Goal: Information Seeking & Learning: Learn about a topic

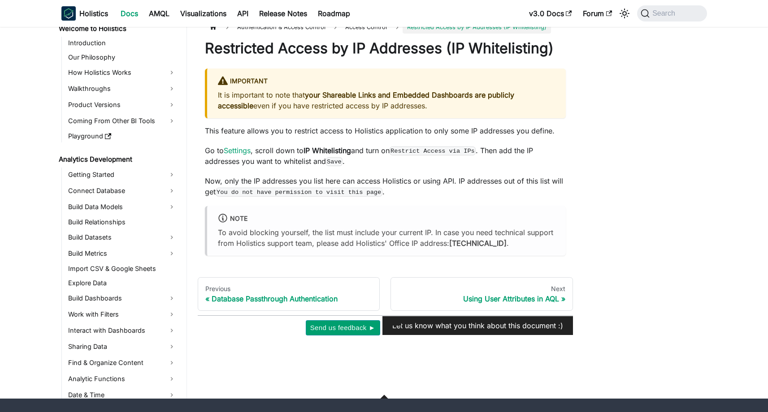
scroll to position [1011, 0]
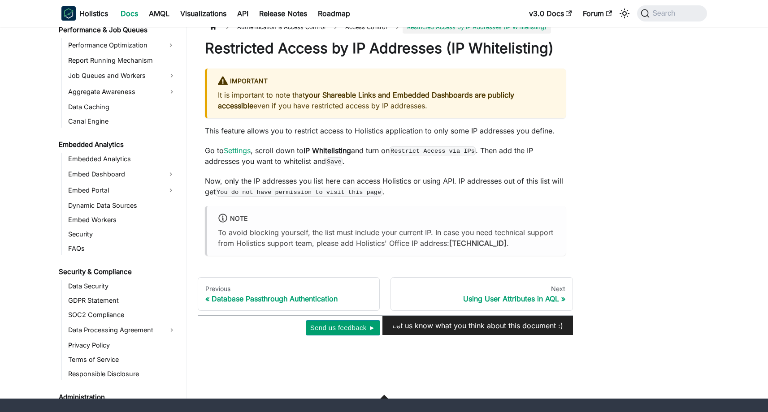
click at [659, 92] on div "Authentication & Access Control Access Control Restricted Access by IP Addresse…" at bounding box center [451, 178] width 529 height 315
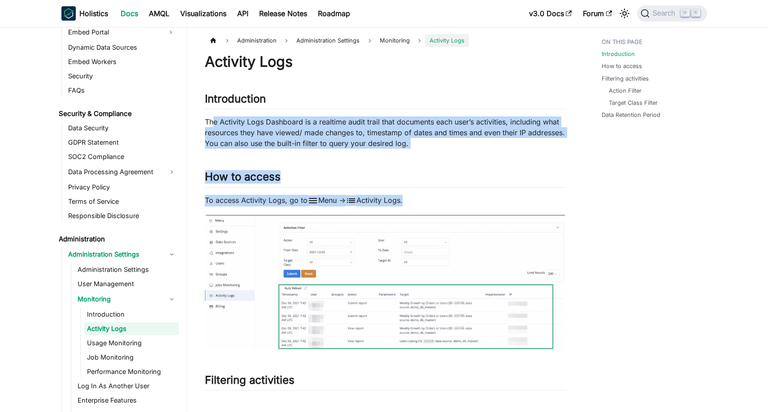
drag, startPoint x: 215, startPoint y: 122, endPoint x: 448, endPoint y: 212, distance: 250.0
click at [468, 178] on h2 "How to access ​" at bounding box center [385, 178] width 361 height 17
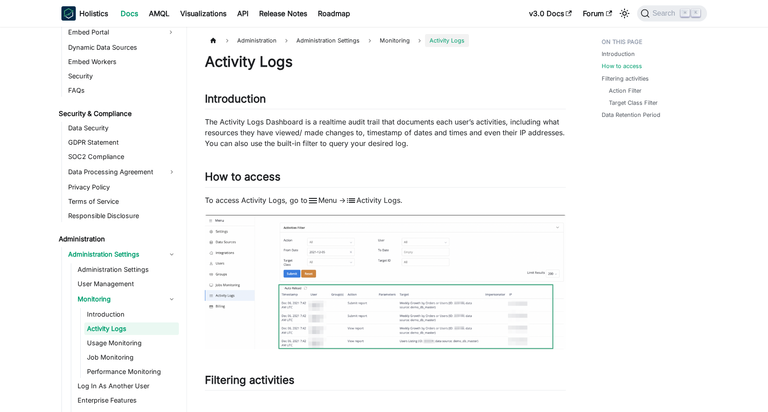
scroll to position [85, 0]
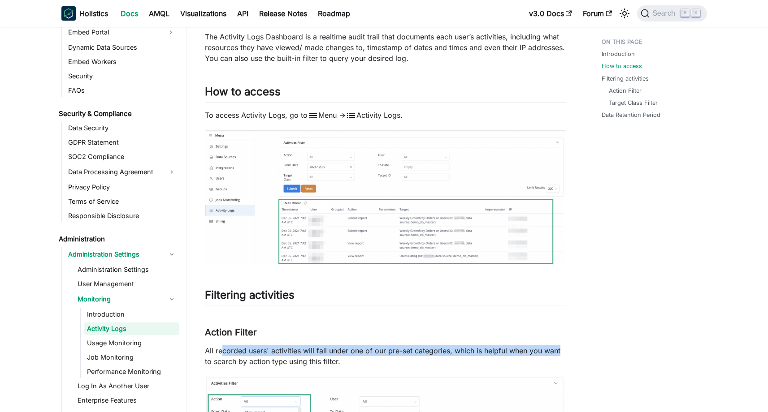
drag, startPoint x: 220, startPoint y: 223, endPoint x: 565, endPoint y: 229, distance: 344.6
click at [565, 345] on p "All recorded users' activities will fall under one of our pre-set categories, w…" at bounding box center [385, 356] width 361 height 22
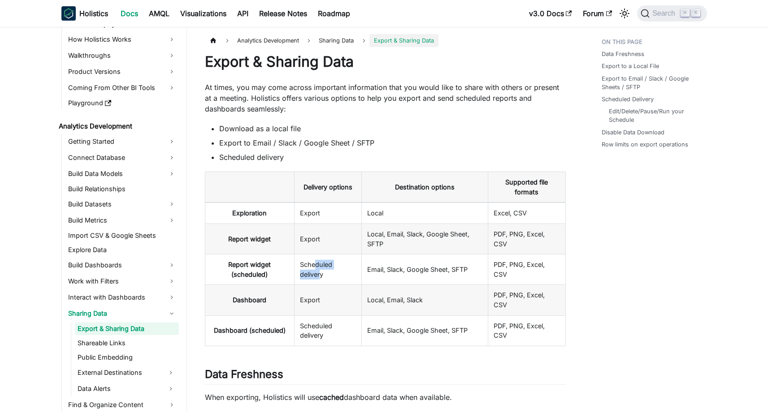
drag, startPoint x: 317, startPoint y: 267, endPoint x: 322, endPoint y: 271, distance: 6.7
click at [322, 271] on td "Scheduled delivery" at bounding box center [327, 270] width 67 height 30
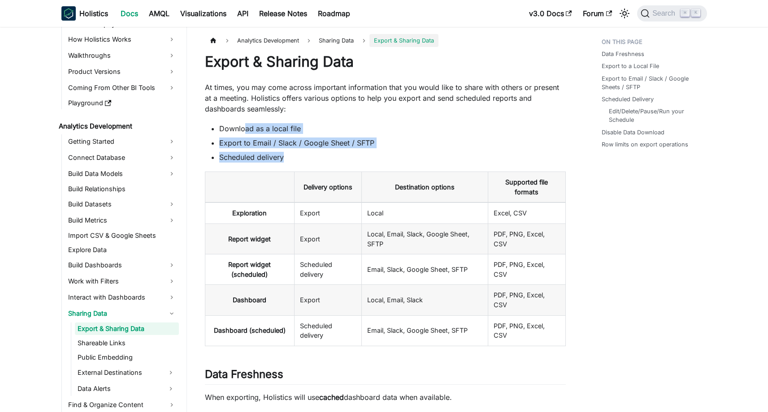
drag, startPoint x: 245, startPoint y: 126, endPoint x: 295, endPoint y: 163, distance: 61.9
click at [295, 163] on ul "Download as a local file Export to Email / Slack / Google Sheet / SFTP Schedule…" at bounding box center [385, 142] width 361 height 39
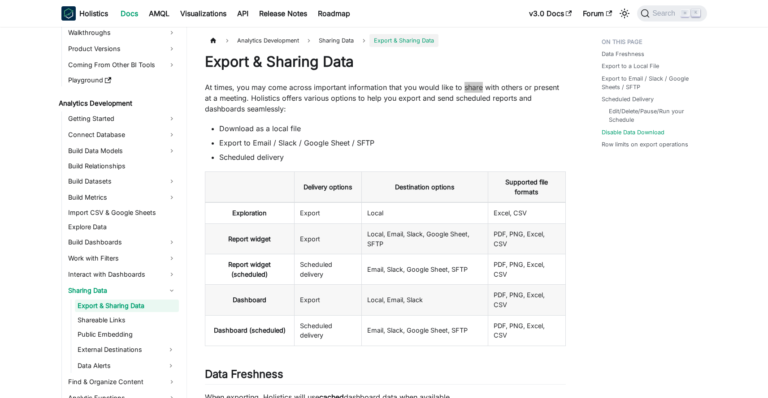
scroll to position [1558, 0]
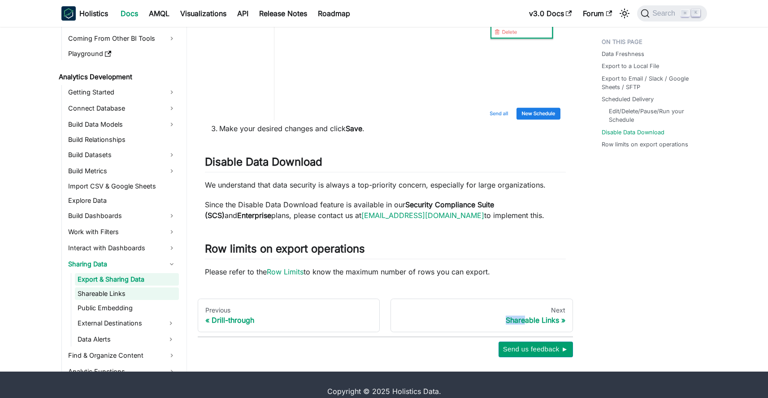
click at [108, 288] on link "Shareable Links" at bounding box center [127, 294] width 104 height 13
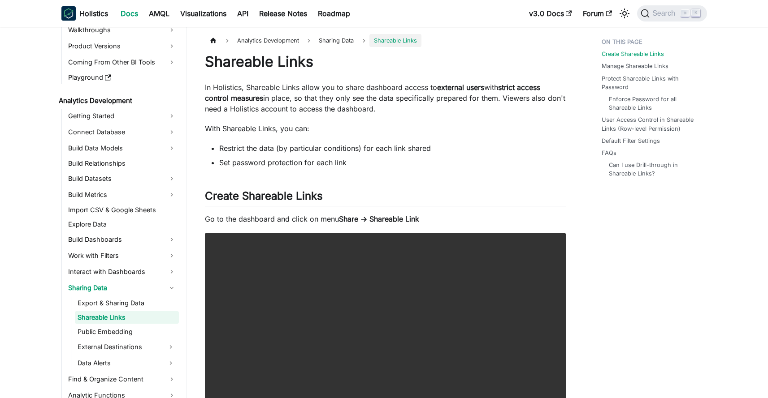
scroll to position [160, 0]
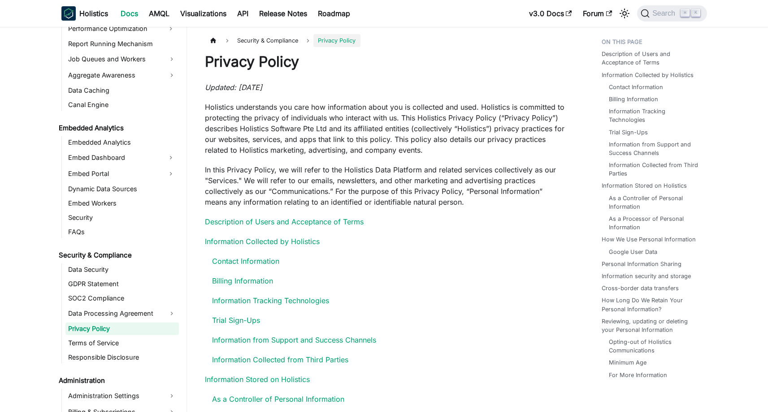
click at [393, 176] on p "In this Privacy Policy, we will refer to the Holistics Data Platform and relate…" at bounding box center [385, 185] width 361 height 43
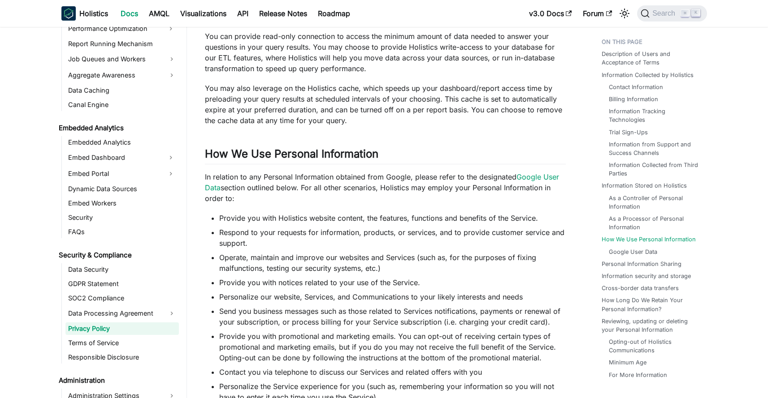
scroll to position [2164, 0]
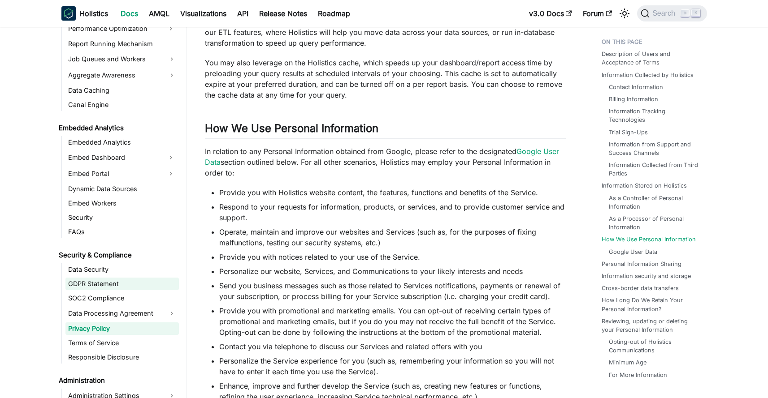
click at [91, 283] on link "GDPR Statement" at bounding box center [121, 284] width 113 height 13
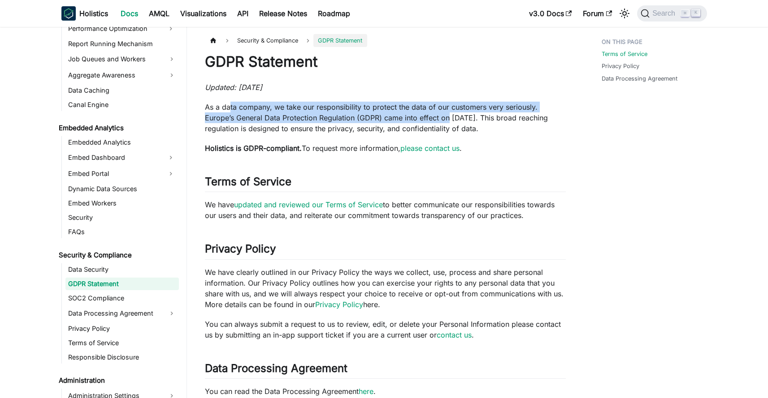
drag, startPoint x: 228, startPoint y: 109, endPoint x: 447, endPoint y: 112, distance: 219.1
click at [447, 112] on p "As a data company, we take our responsibility to protect the data of our custom…" at bounding box center [385, 118] width 361 height 32
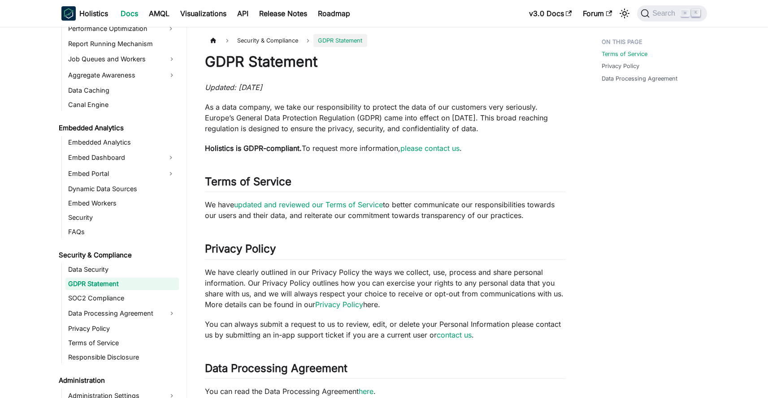
click at [466, 119] on p "As a data company, we take our responsibility to protect the data of our custom…" at bounding box center [385, 118] width 361 height 32
click at [111, 296] on link "SOC2 Compliance" at bounding box center [121, 298] width 113 height 13
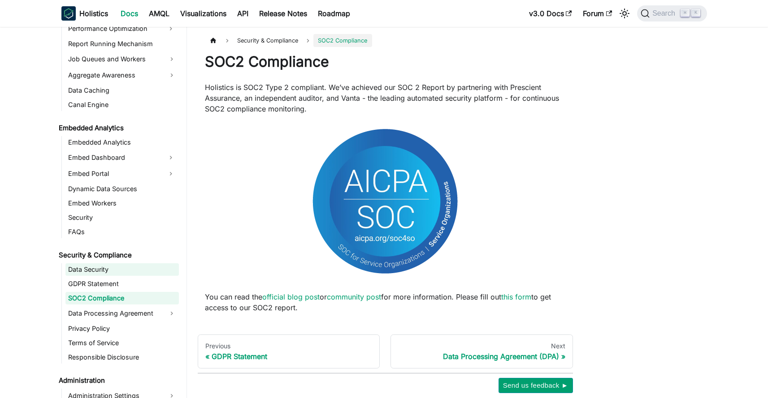
click at [94, 273] on link "Data Security" at bounding box center [121, 269] width 113 height 13
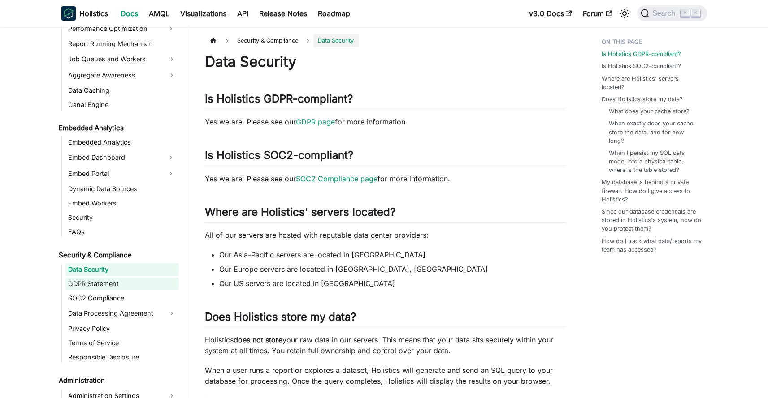
click at [92, 285] on link "GDPR Statement" at bounding box center [121, 284] width 113 height 13
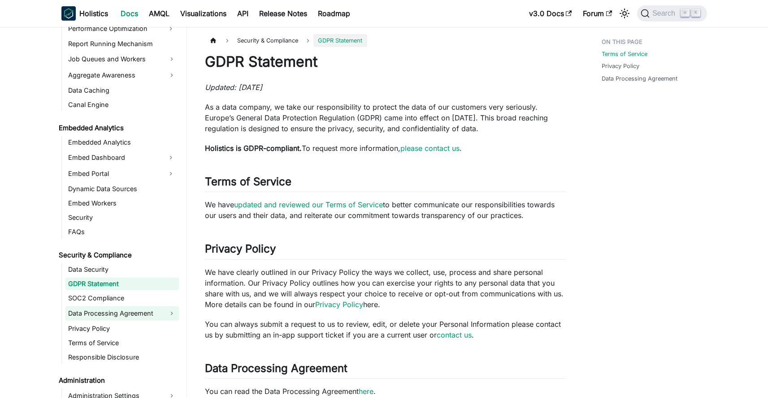
click at [98, 314] on link "Data Processing Agreement" at bounding box center [121, 314] width 113 height 14
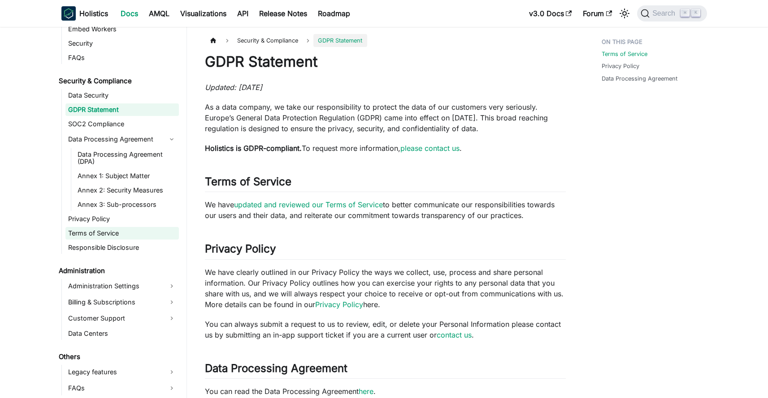
scroll to position [1030, 0]
